Goal: Transaction & Acquisition: Purchase product/service

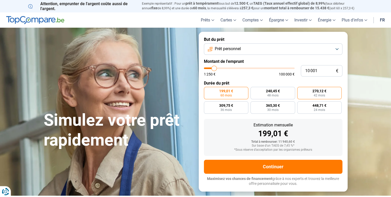
click at [312, 96] on label "270,12 € 42 mois" at bounding box center [319, 93] width 45 height 12
click at [301, 90] on input "270,12 € 42 mois" at bounding box center [298, 88] width 3 height 3
radio input "true"
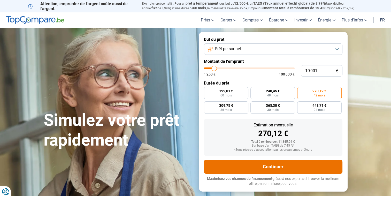
click at [245, 167] on button "Continuer" at bounding box center [273, 167] width 139 height 14
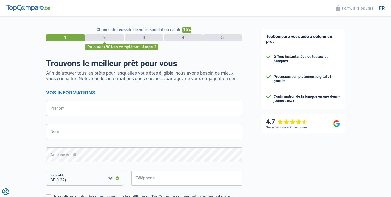
select select "32"
